Goal: Check status: Check status

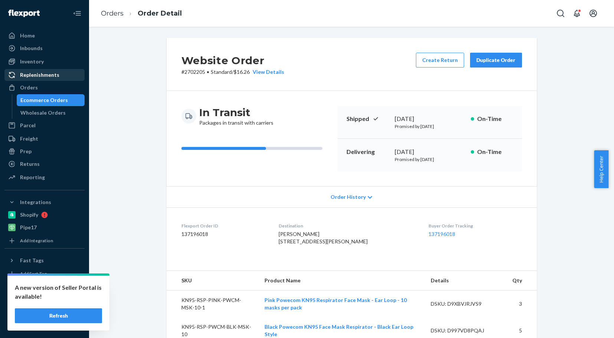
click at [21, 89] on div "Orders" at bounding box center [29, 87] width 18 height 7
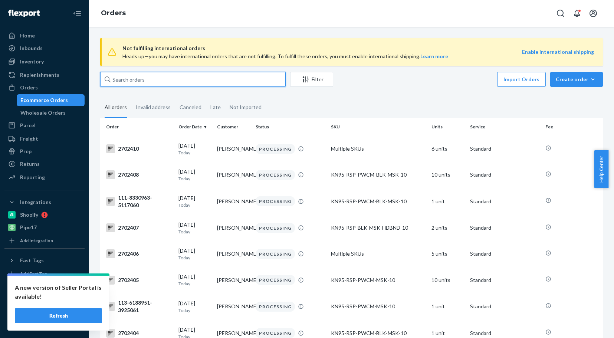
click at [118, 80] on input "text" at bounding box center [192, 79] width 185 height 15
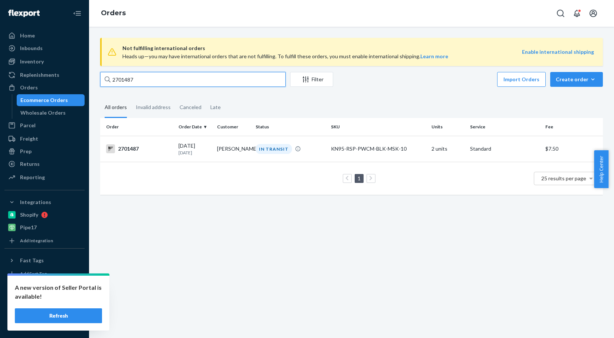
type input "2701487"
click at [126, 150] on div "2701487" at bounding box center [139, 148] width 66 height 9
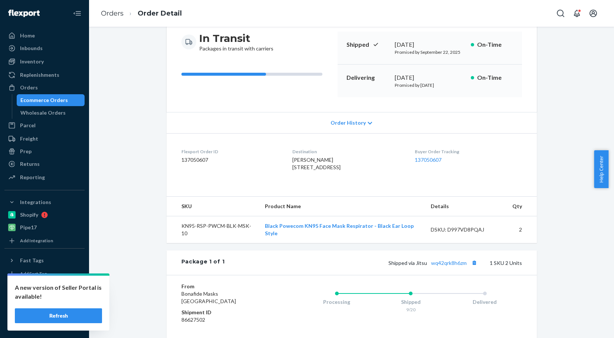
scroll to position [111, 0]
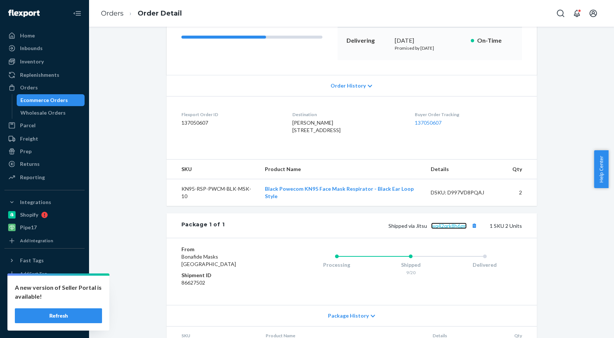
click at [437, 229] on link "wq42qrk8h6zm" at bounding box center [449, 226] width 36 height 6
drag, startPoint x: 29, startPoint y: 88, endPoint x: 83, endPoint y: 79, distance: 54.9
click at [29, 88] on div "Orders" at bounding box center [29, 87] width 18 height 7
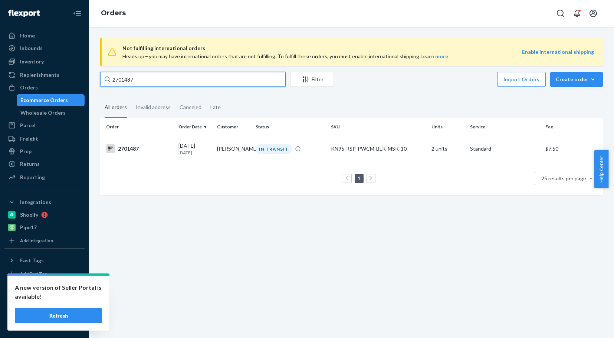
click at [140, 79] on input "2701487" at bounding box center [192, 79] width 185 height 15
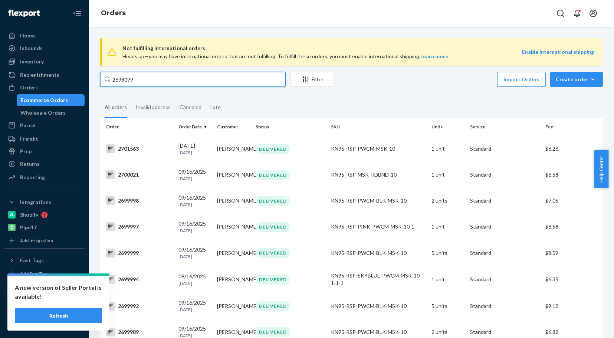
type input "2698099"
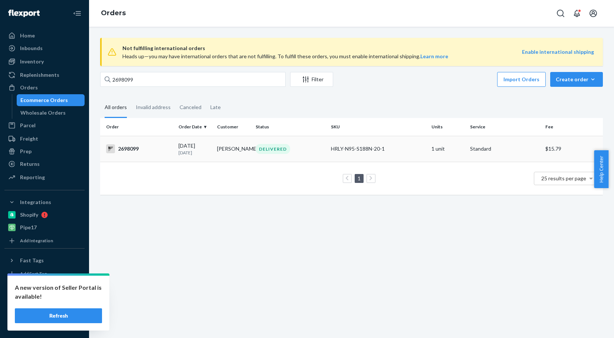
click at [123, 148] on div "2698099" at bounding box center [139, 148] width 66 height 9
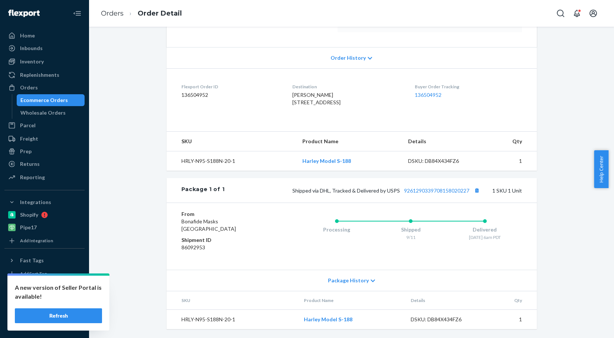
scroll to position [154, 0]
drag, startPoint x: 33, startPoint y: 88, endPoint x: 45, endPoint y: 87, distance: 11.9
click at [33, 88] on div "Orders" at bounding box center [29, 87] width 18 height 7
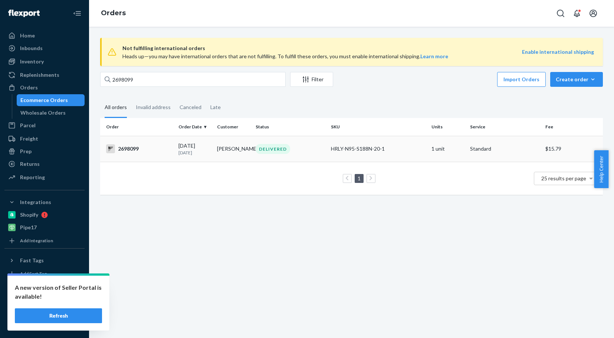
click at [126, 149] on div "2698099" at bounding box center [139, 148] width 66 height 9
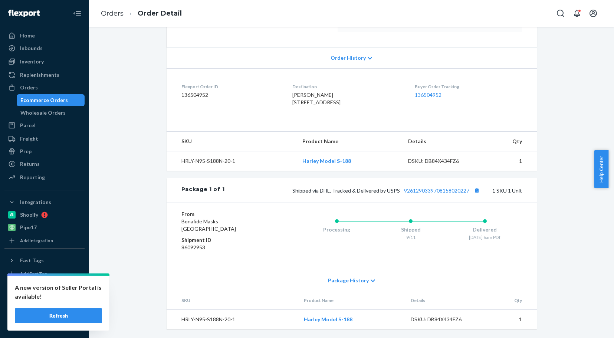
scroll to position [154, 0]
